Goal: Transaction & Acquisition: Subscribe to service/newsletter

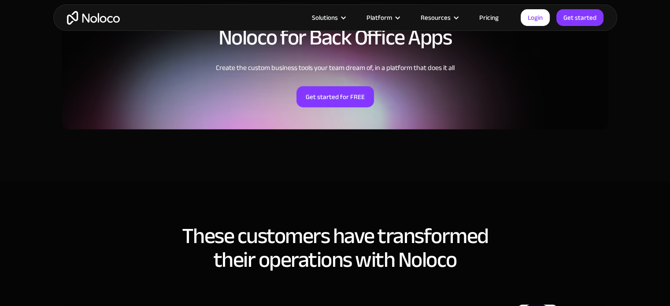
scroll to position [1982, 0]
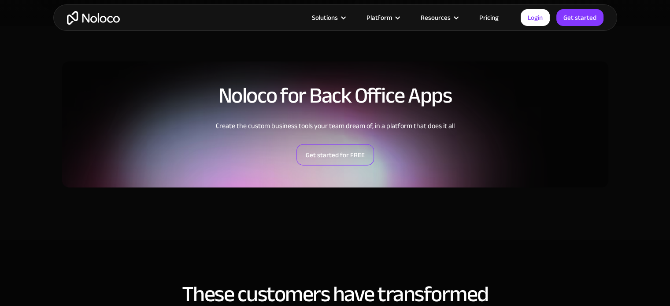
click at [340, 153] on link "Get started for FREE" at bounding box center [335, 154] width 78 height 21
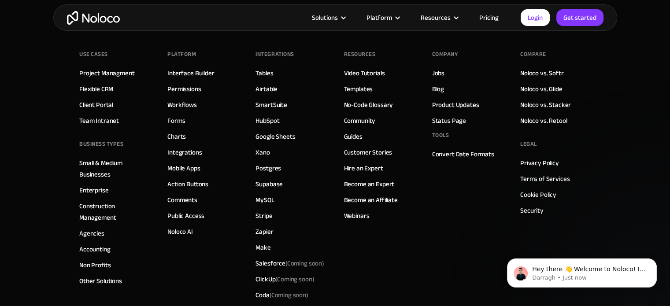
scroll to position [3809, 0]
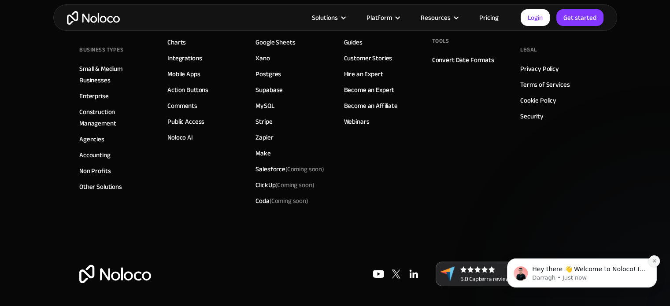
click at [655, 262] on icon "Dismiss notification" at bounding box center [653, 260] width 3 height 3
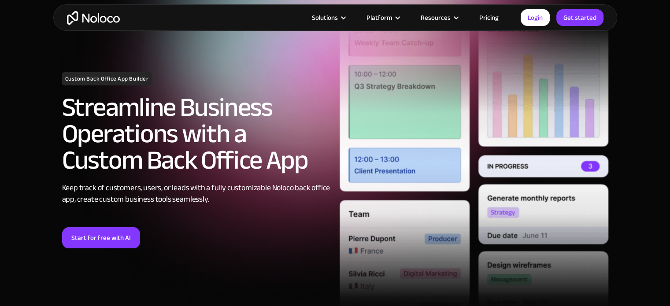
scroll to position [0, 0]
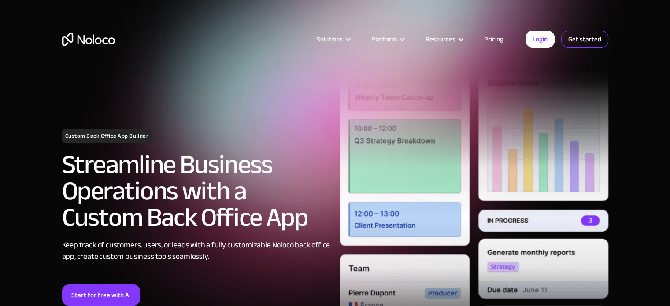
click at [582, 38] on link "Get started" at bounding box center [584, 39] width 47 height 17
click at [534, 37] on link "Login" at bounding box center [539, 39] width 29 height 17
